Goal: Navigation & Orientation: Find specific page/section

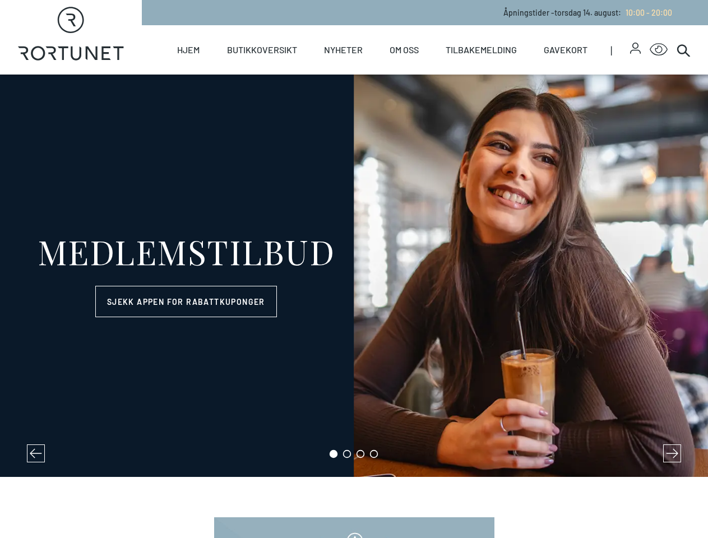
select select "NO"
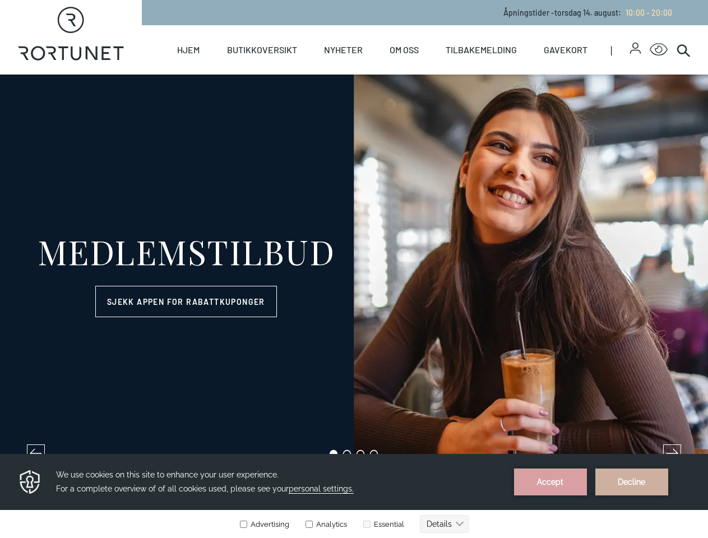
click at [632, 48] on icon "button" at bounding box center [635, 46] width 6 height 6
click at [650, 50] on icon "Click for Accessibility Features" at bounding box center [659, 49] width 18 height 13
